Goal: Book appointment/travel/reservation

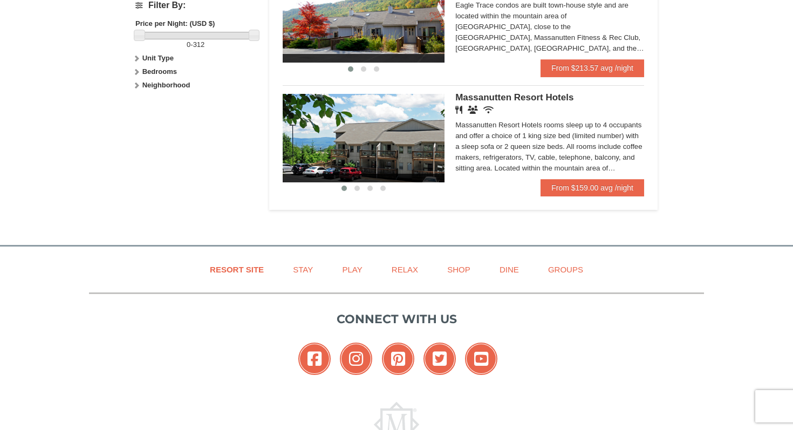
scroll to position [537, 0]
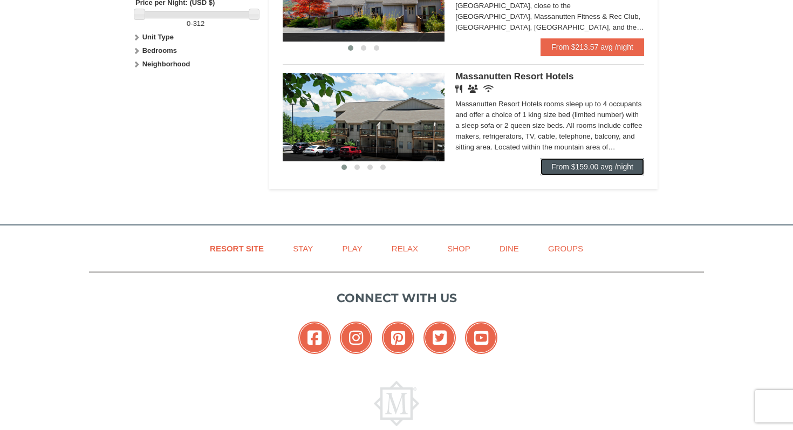
click at [589, 173] on link "From $159.00 avg /night" at bounding box center [593, 166] width 104 height 17
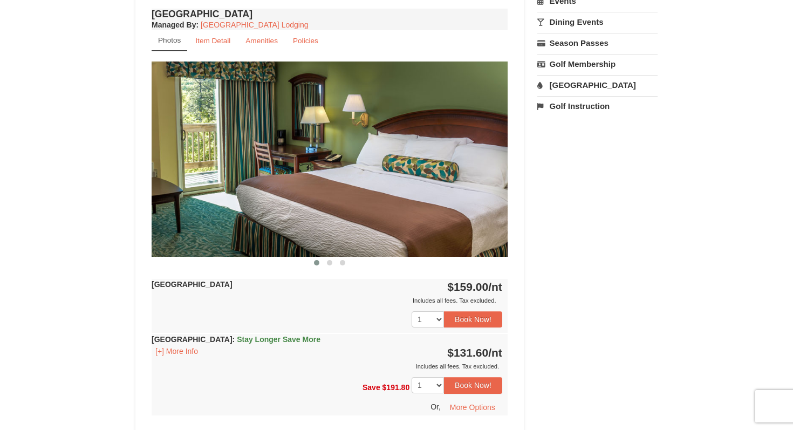
scroll to position [389, 0]
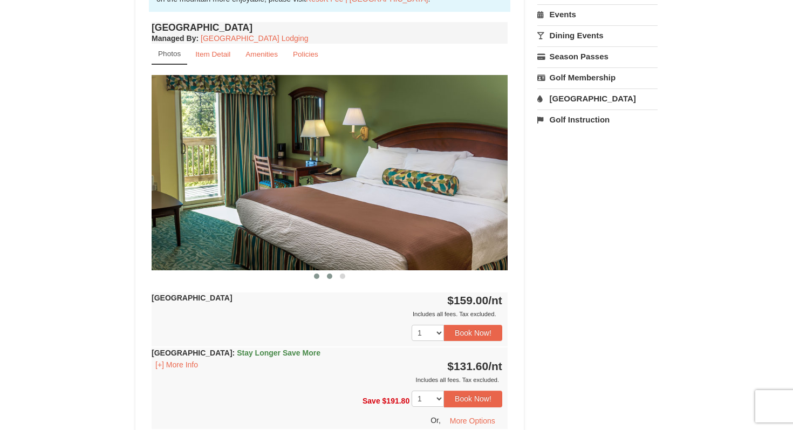
click at [329, 274] on span at bounding box center [329, 276] width 5 height 5
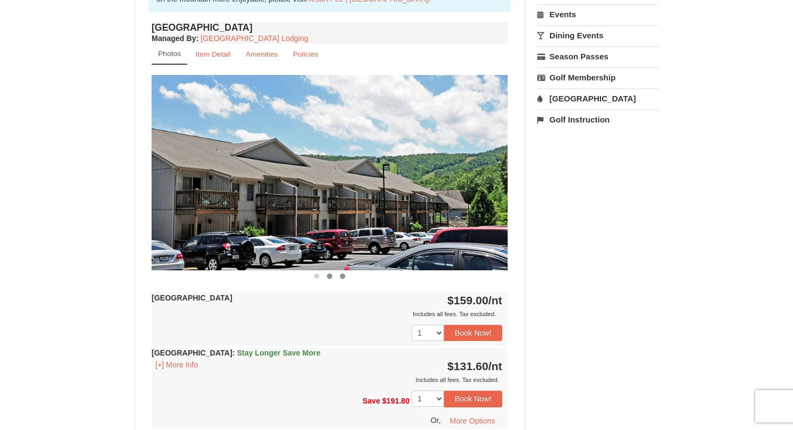
click at [338, 277] on button at bounding box center [342, 276] width 13 height 11
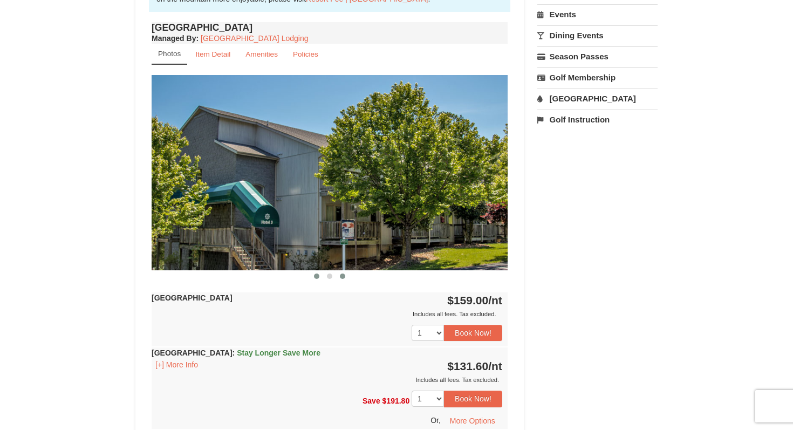
click at [318, 277] on span at bounding box center [316, 276] width 5 height 5
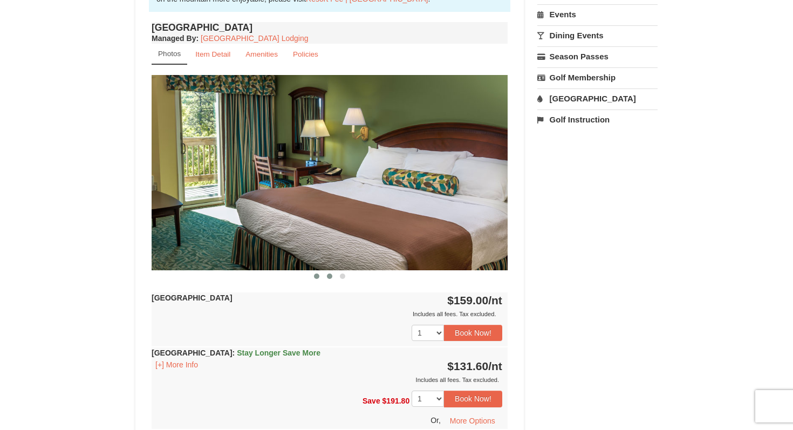
click at [326, 277] on button at bounding box center [329, 276] width 13 height 11
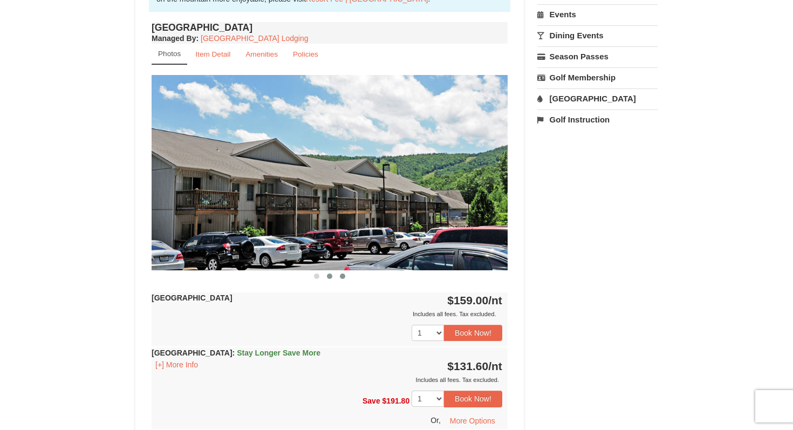
click at [339, 275] on button at bounding box center [342, 276] width 13 height 11
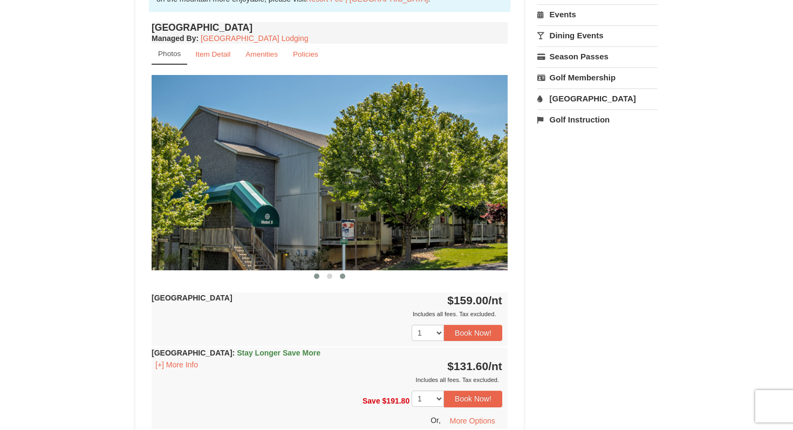
click at [321, 275] on button at bounding box center [316, 276] width 13 height 11
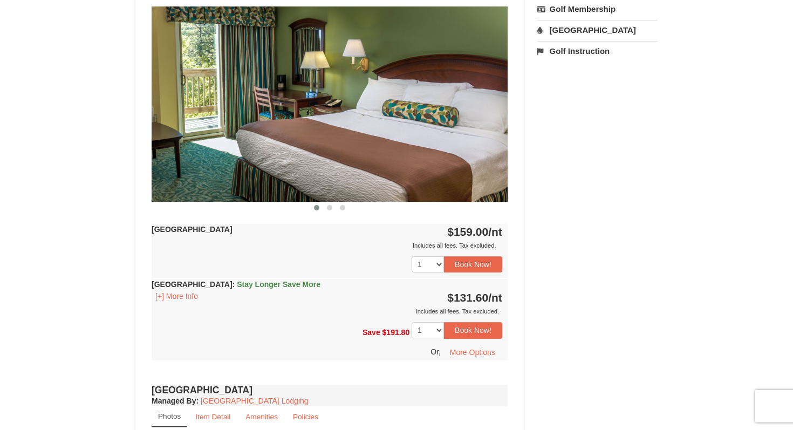
scroll to position [515, 0]
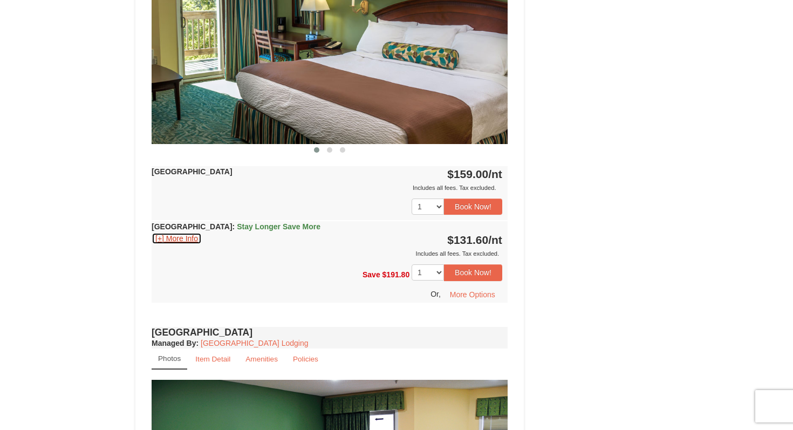
click at [196, 241] on button "[+] More Info" at bounding box center [177, 239] width 50 height 12
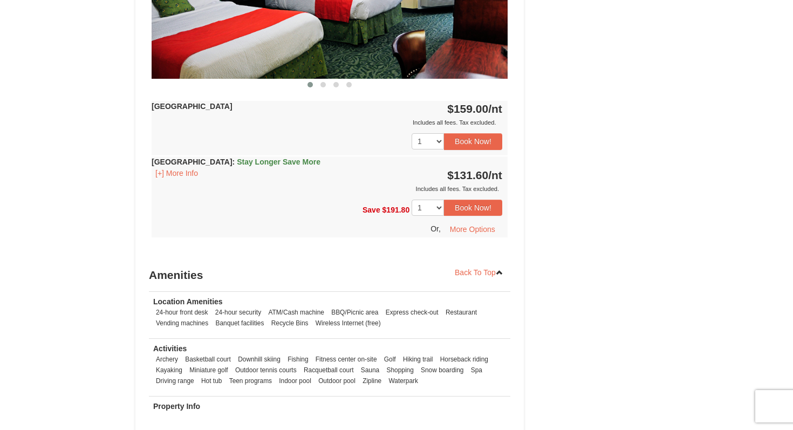
scroll to position [1127, 0]
